Goal: Book appointment/travel/reservation

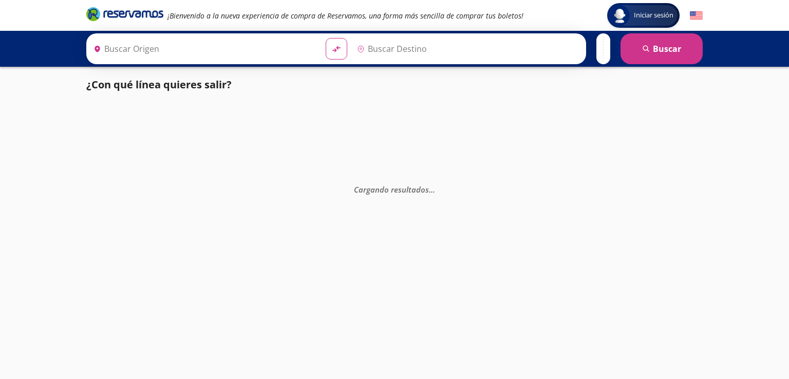
type input "[GEOGRAPHIC_DATA], [GEOGRAPHIC_DATA]"
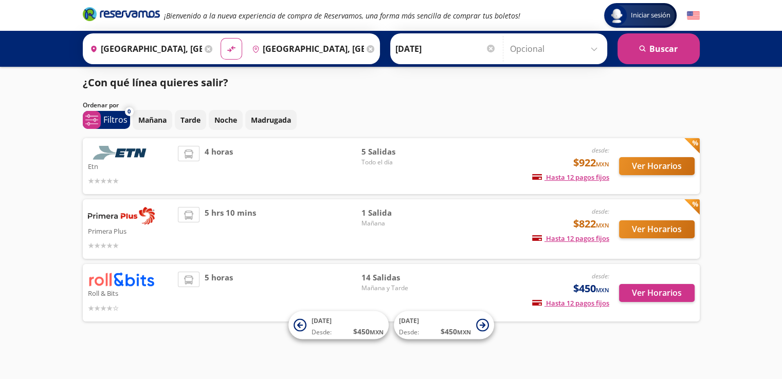
scroll to position [2, 0]
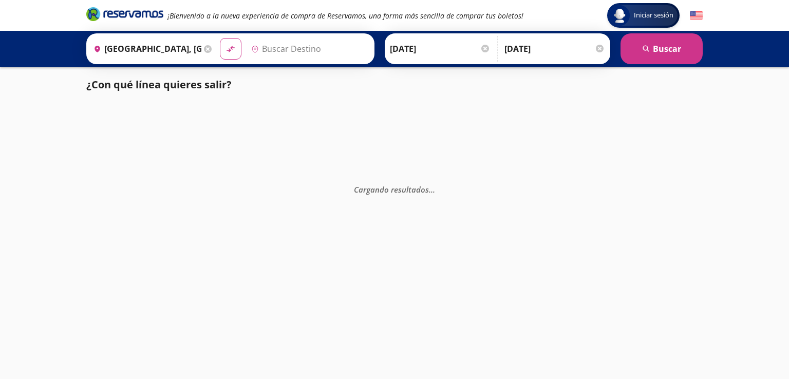
type input "[GEOGRAPHIC_DATA], [GEOGRAPHIC_DATA]"
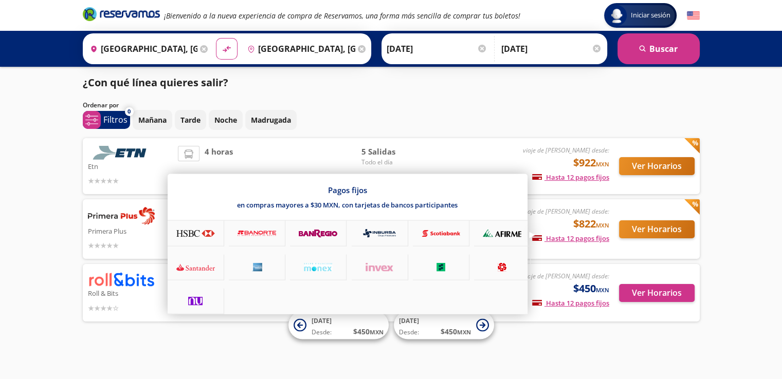
scroll to position [2, 0]
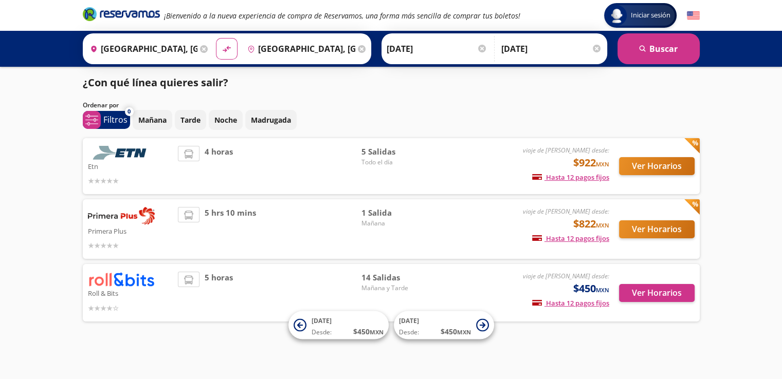
click at [751, 247] on div "Iniciar sesión Iniciar sesión ¡Bienvenido a la nueva experiencia de compra de R…" at bounding box center [391, 188] width 782 height 380
